Goal: Transaction & Acquisition: Purchase product/service

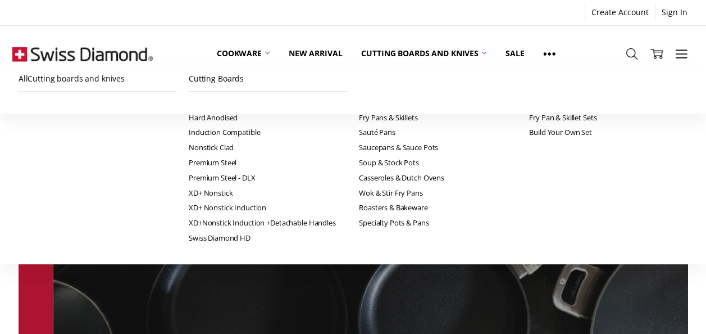
scroll to position [83, 0]
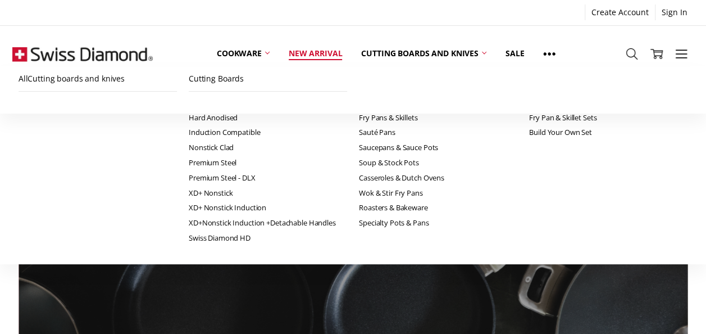
click at [326, 46] on link "New arrival" at bounding box center [315, 53] width 72 height 25
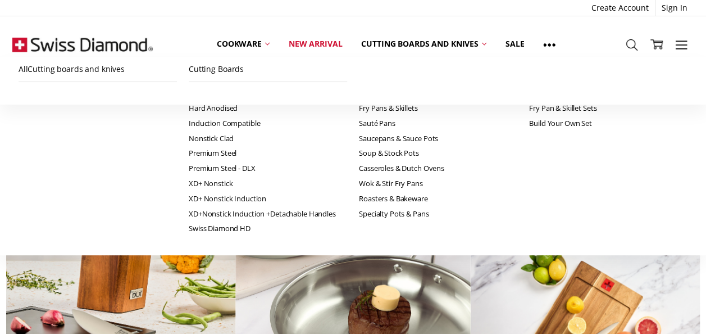
scroll to position [1383, 0]
click at [189, 89] on link "CXD" at bounding box center [268, 92] width 158 height 15
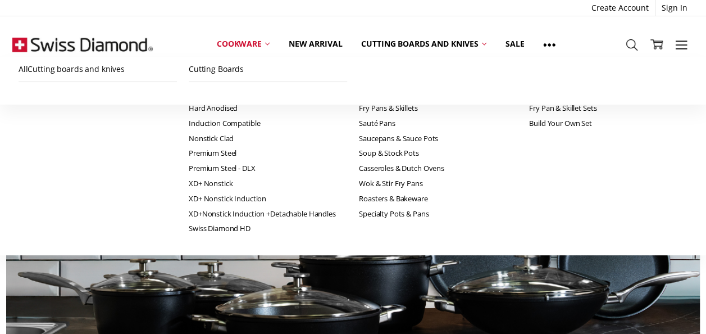
scroll to position [2325, 0]
click at [675, 48] on use at bounding box center [680, 44] width 11 height 8
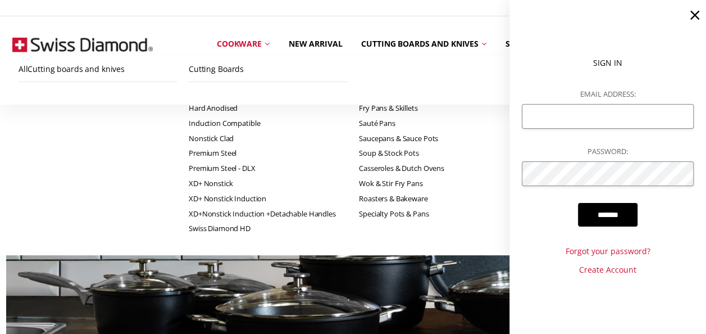
click at [347, 221] on img at bounding box center [353, 250] width 694 height 325
click at [369, 168] on img at bounding box center [353, 250] width 694 height 325
click at [696, 18] on icon at bounding box center [695, 15] width 16 height 16
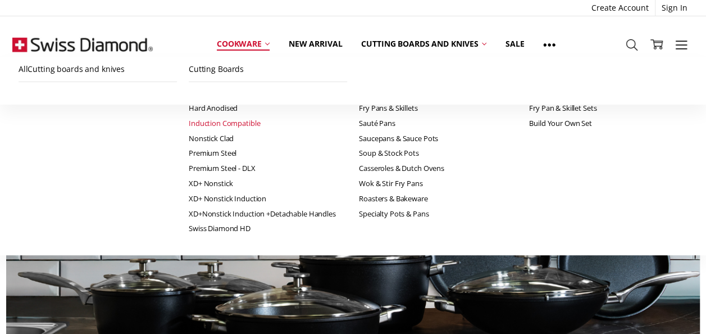
click at [189, 117] on link "Induction Compatible" at bounding box center [268, 123] width 158 height 15
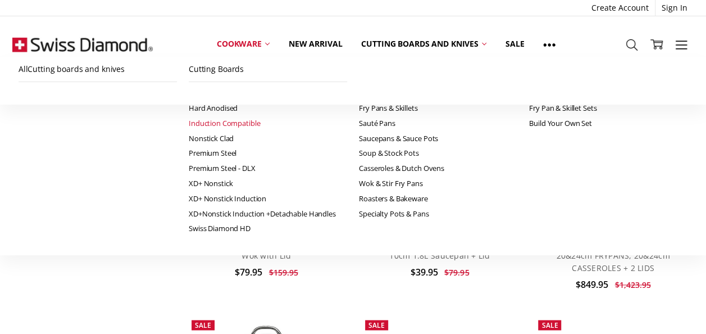
scroll to position [559, 0]
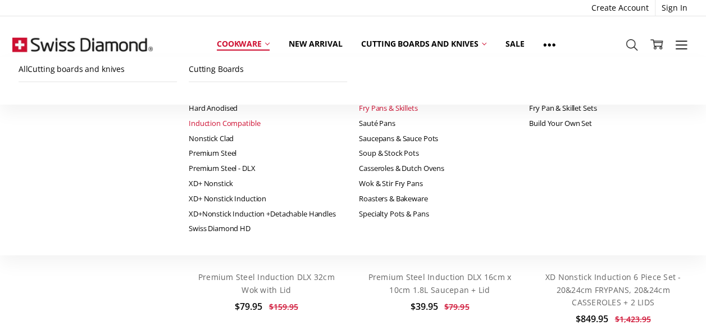
click at [359, 106] on link "Fry Pans & Skillets" at bounding box center [438, 108] width 158 height 15
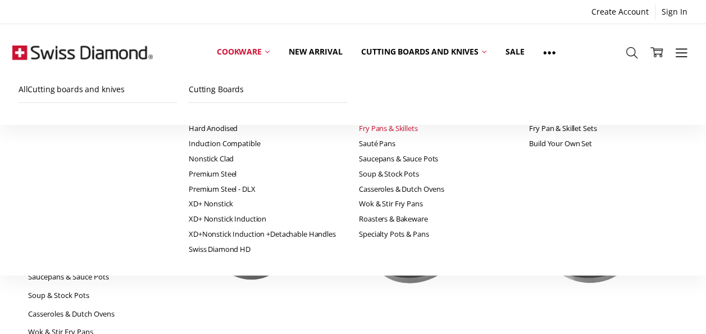
click at [102, 235] on link "Fry Pans & Skillets" at bounding box center [100, 240] width 145 height 19
click at [624, 45] on link "Search" at bounding box center [632, 52] width 25 height 29
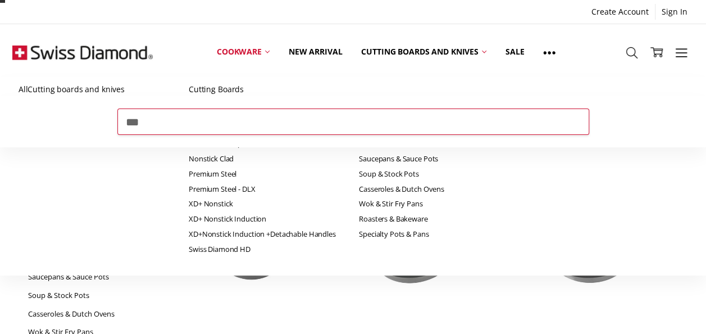
type input "***"
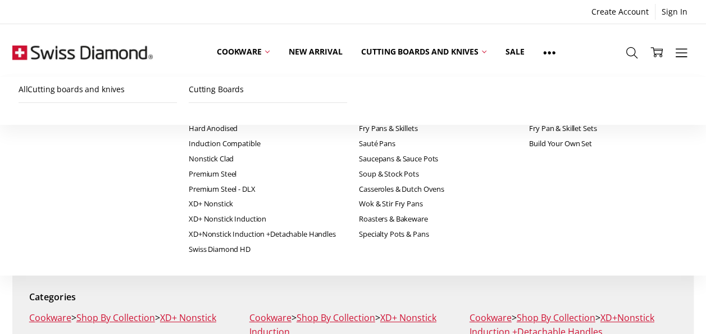
click at [31, 159] on span "Home" at bounding box center [21, 159] width 19 height 10
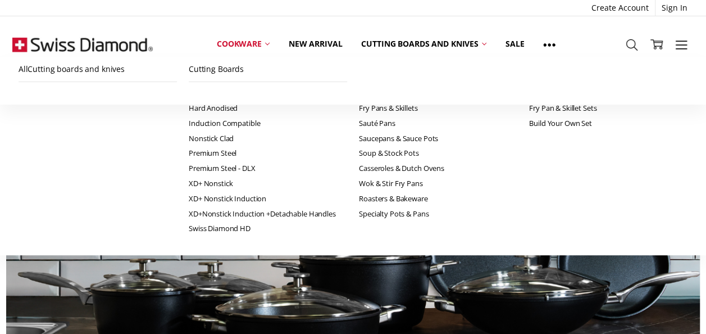
scroll to position [660, 0]
click at [189, 90] on link "CXD" at bounding box center [268, 92] width 158 height 15
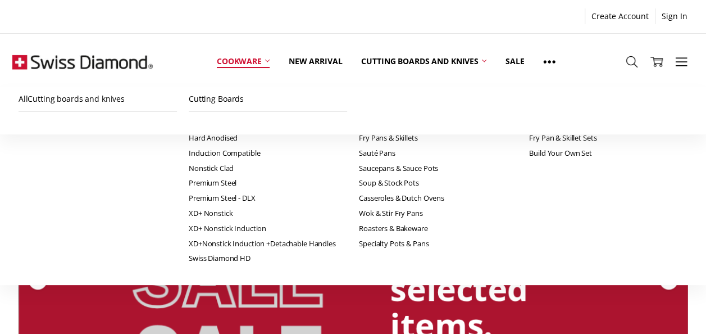
click at [233, 55] on link "Cookware" at bounding box center [243, 62] width 72 height 50
